Goal: Task Accomplishment & Management: Manage account settings

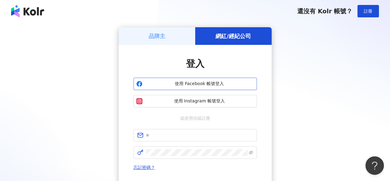
click at [206, 81] on span "使用 Facebook 帳號登入" at bounding box center [199, 84] width 109 height 6
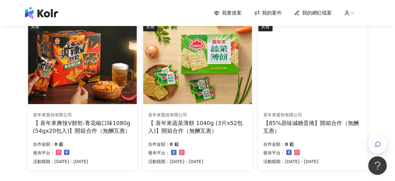
scroll to position [432, 0]
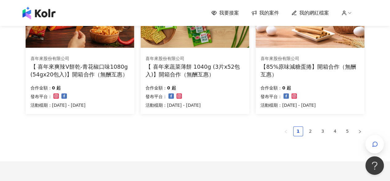
click at [384, 141] on span "button" at bounding box center [375, 144] width 19 height 19
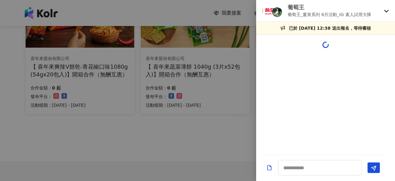
click at [377, 145] on div at bounding box center [325, 101] width 139 height 99
click at [384, 9] on icon at bounding box center [386, 10] width 5 height 5
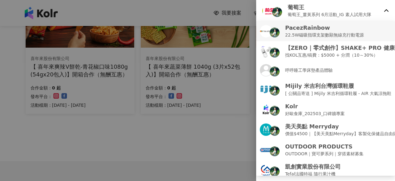
click at [326, 33] on p "22.5W磁吸指環支架數顯無線充行動電源" at bounding box center [324, 34] width 79 height 7
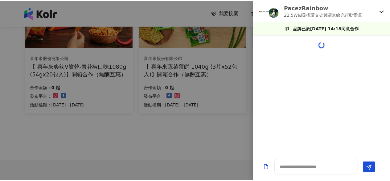
scroll to position [609, 0]
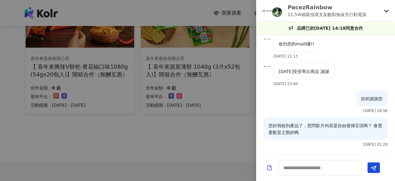
click at [230, 144] on div at bounding box center [197, 90] width 395 height 181
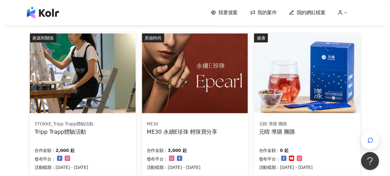
scroll to position [0, 0]
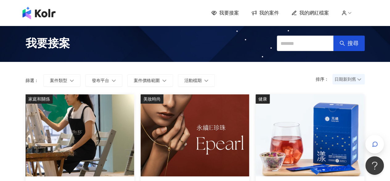
click at [325, 10] on span "我的網紅檔案" at bounding box center [315, 13] width 30 height 7
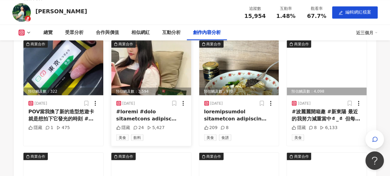
scroll to position [1729, 0]
